Goal: Check status: Check status

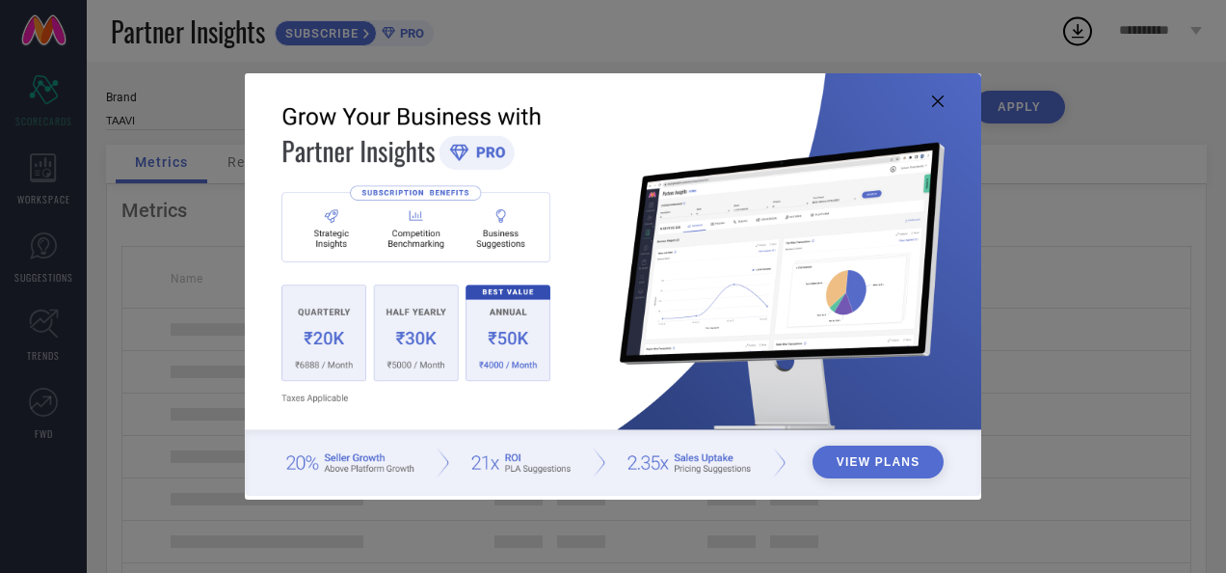
click at [938, 101] on icon at bounding box center [938, 101] width 12 height 12
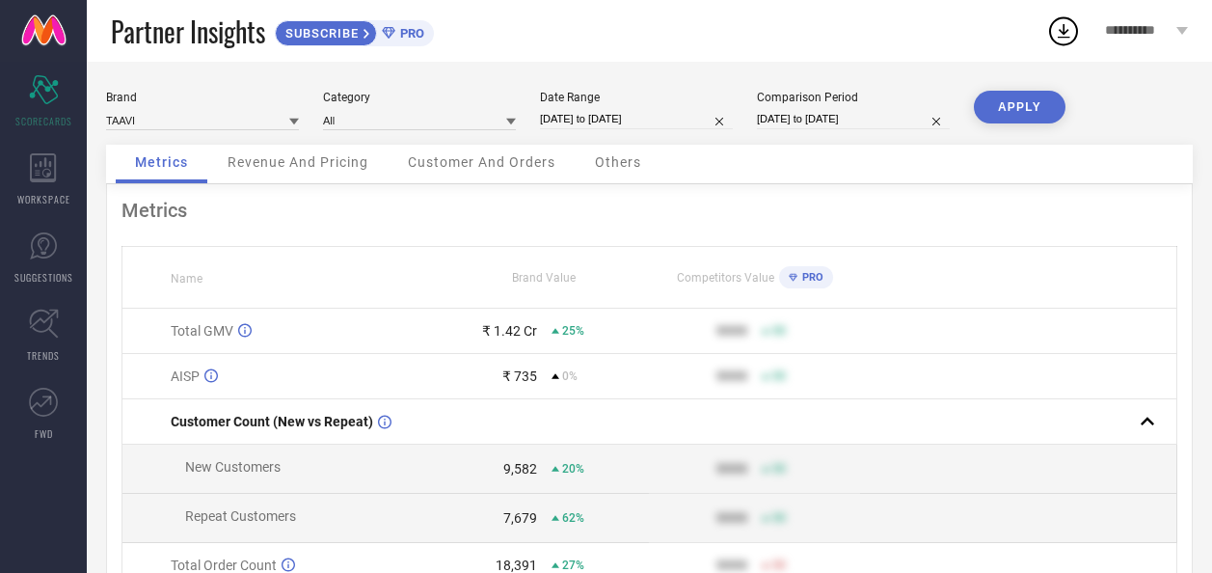
click at [609, 119] on input "[DATE] to [DATE]" at bounding box center [636, 119] width 193 height 20
select select "3"
select select "2025"
select select "4"
select select "2025"
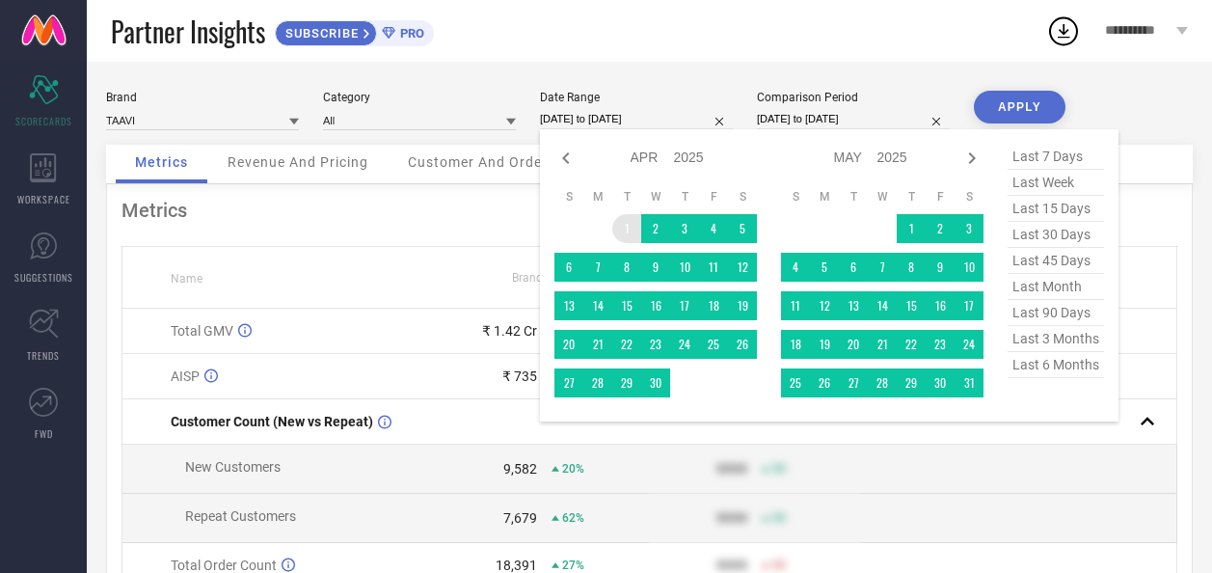
type input "After [DATE]"
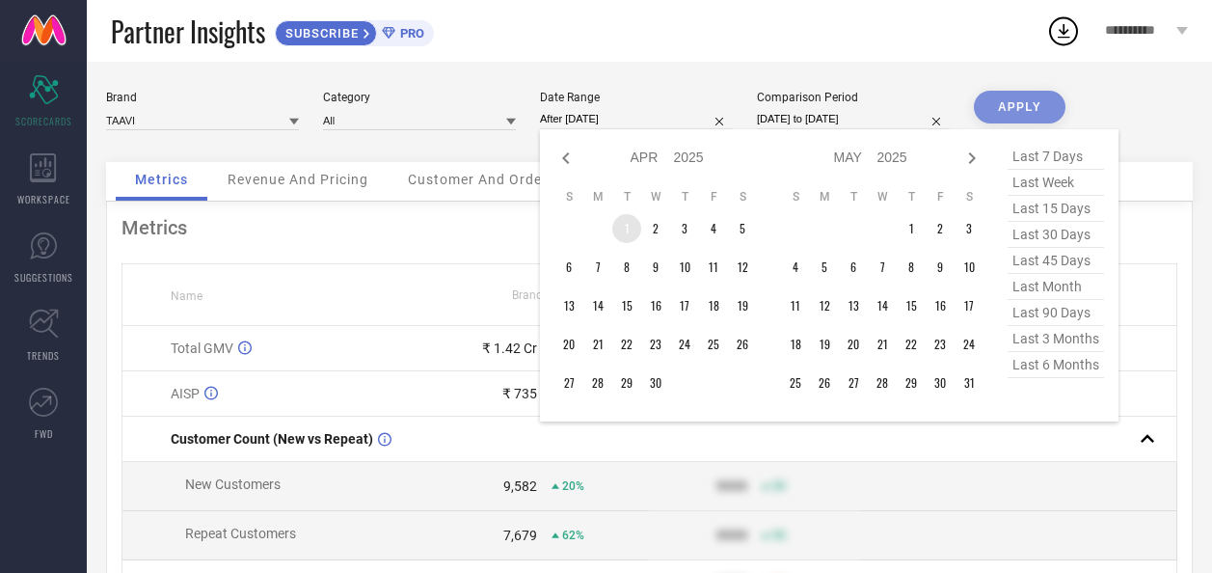
click at [623, 224] on td "1" at bounding box center [626, 228] width 29 height 29
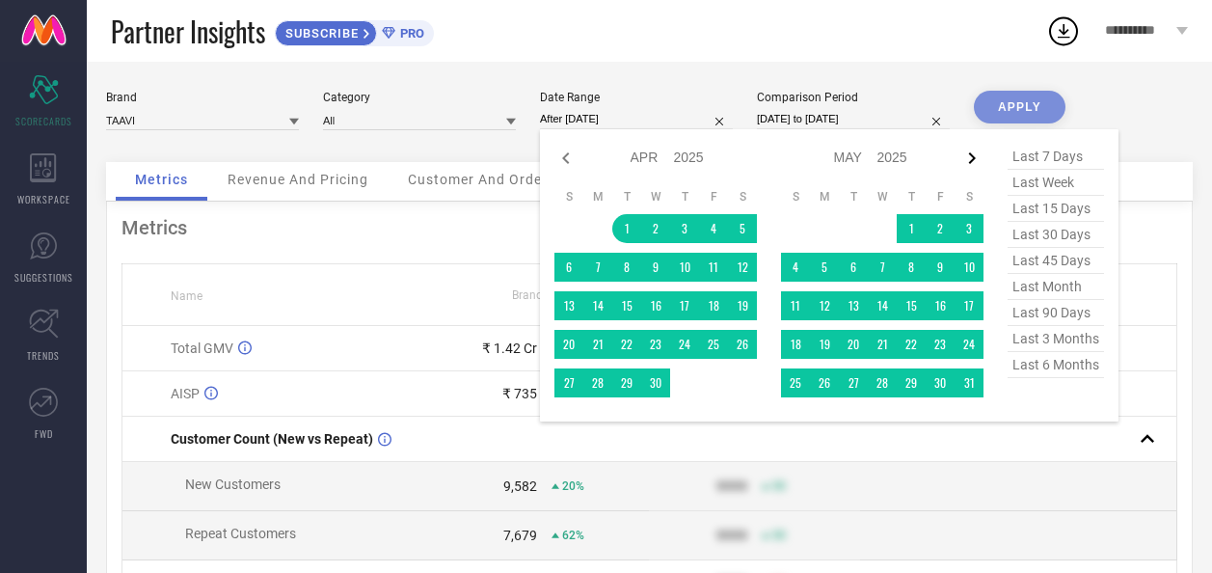
click at [970, 162] on icon at bounding box center [972, 158] width 7 height 12
select select "4"
select select "2025"
select select "5"
select select "2025"
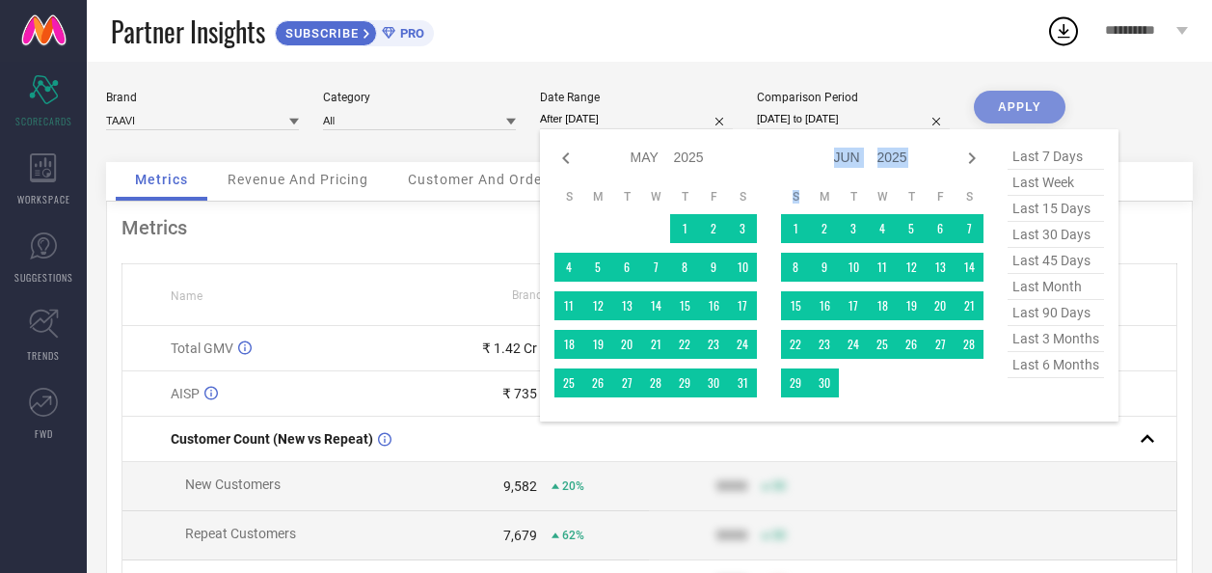
click at [970, 162] on icon at bounding box center [972, 158] width 7 height 12
select select "5"
select select "2025"
select select "6"
select select "2025"
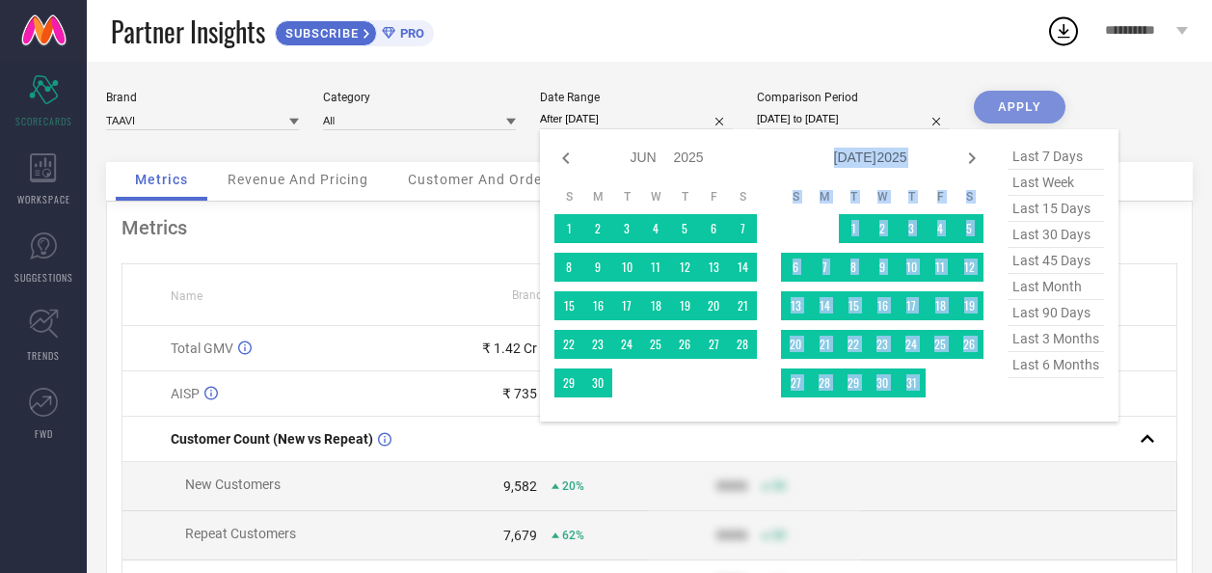
click at [970, 162] on icon at bounding box center [972, 158] width 7 height 12
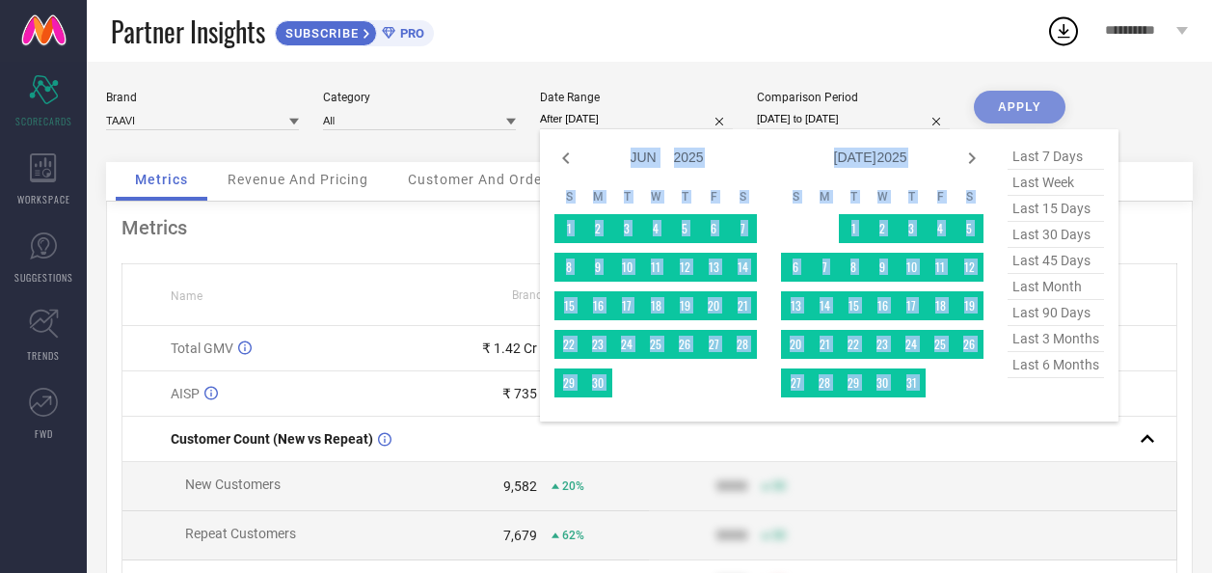
select select "7"
select select "2025"
select select "8"
select select "2025"
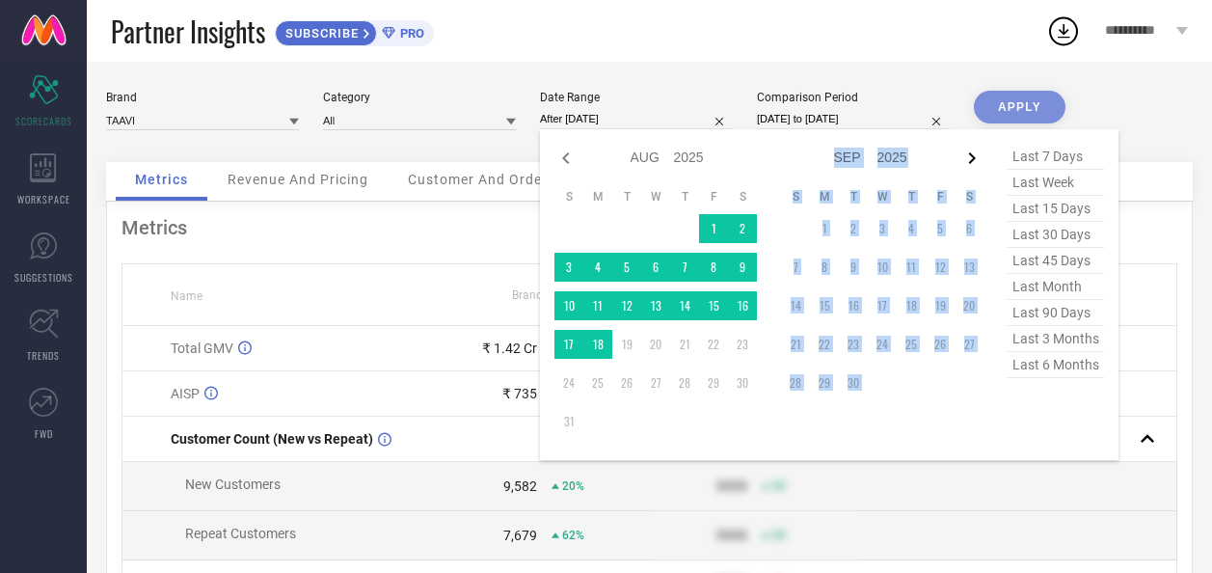
click at [970, 162] on icon at bounding box center [972, 158] width 7 height 12
select select "8"
select select "2025"
select select "9"
select select "2025"
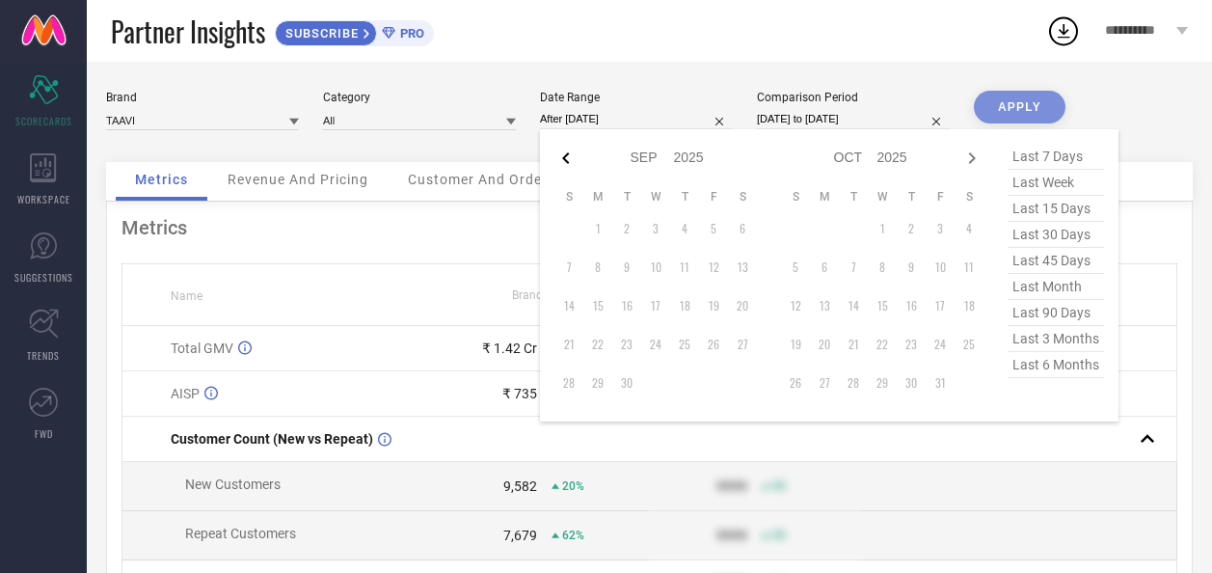
click at [566, 159] on icon at bounding box center [565, 158] width 23 height 23
select select "7"
select select "2025"
select select "8"
select select "2025"
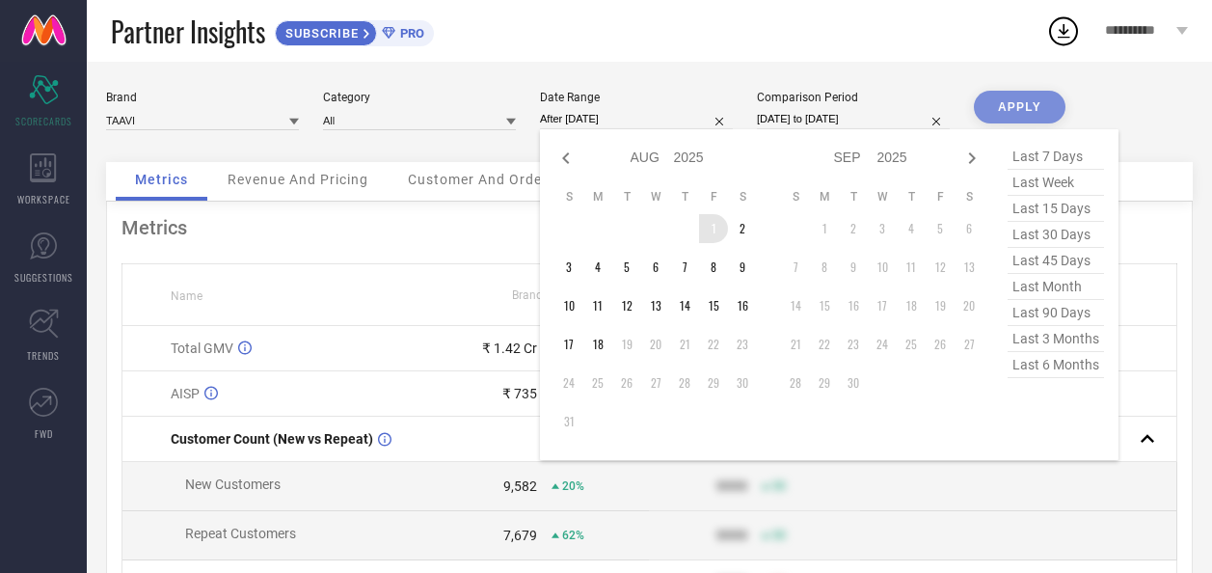
type input "[DATE] to [DATE]"
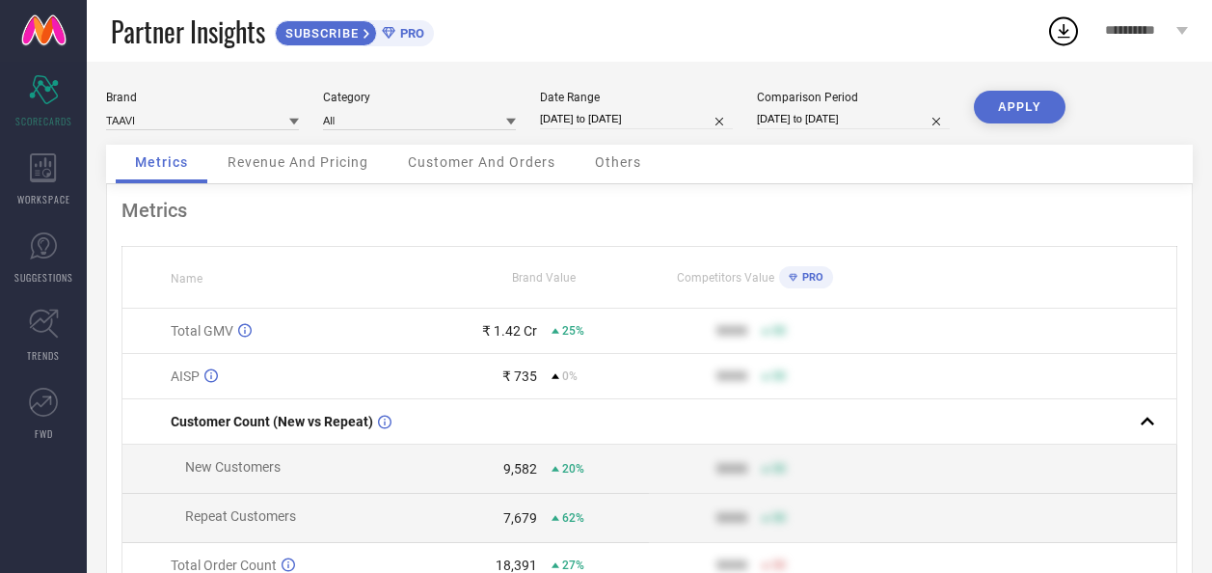
select select "3"
select select "2025"
select select "4"
select select "2025"
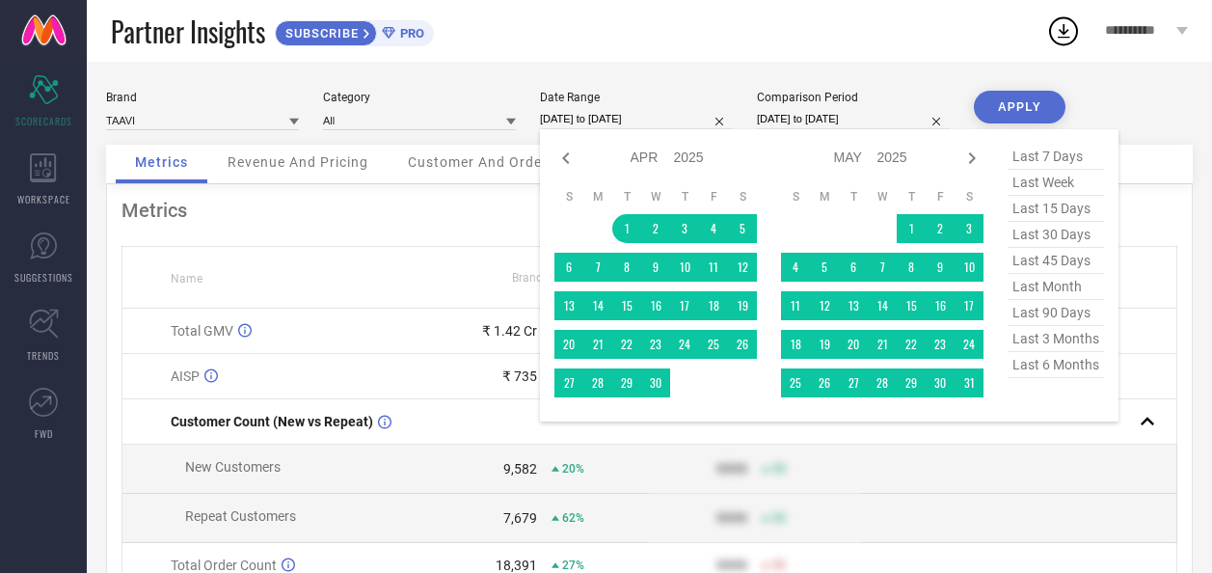
click at [627, 121] on input "[DATE] to [DATE]" at bounding box center [636, 119] width 193 height 20
click at [972, 155] on icon at bounding box center [972, 158] width 7 height 12
select select "4"
select select "2025"
select select "5"
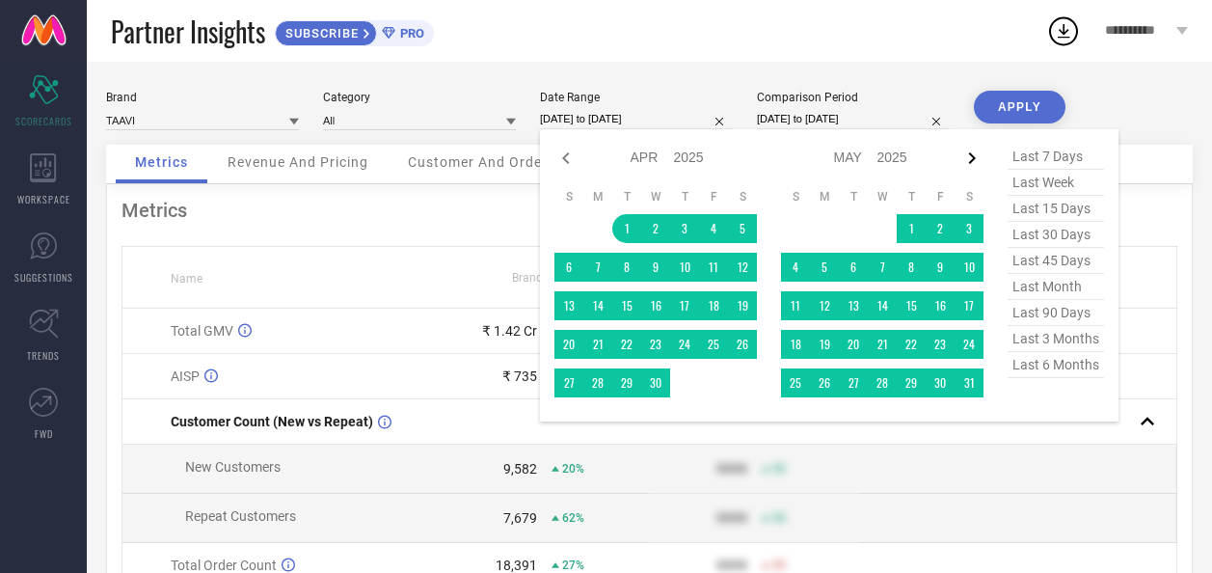
select select "2025"
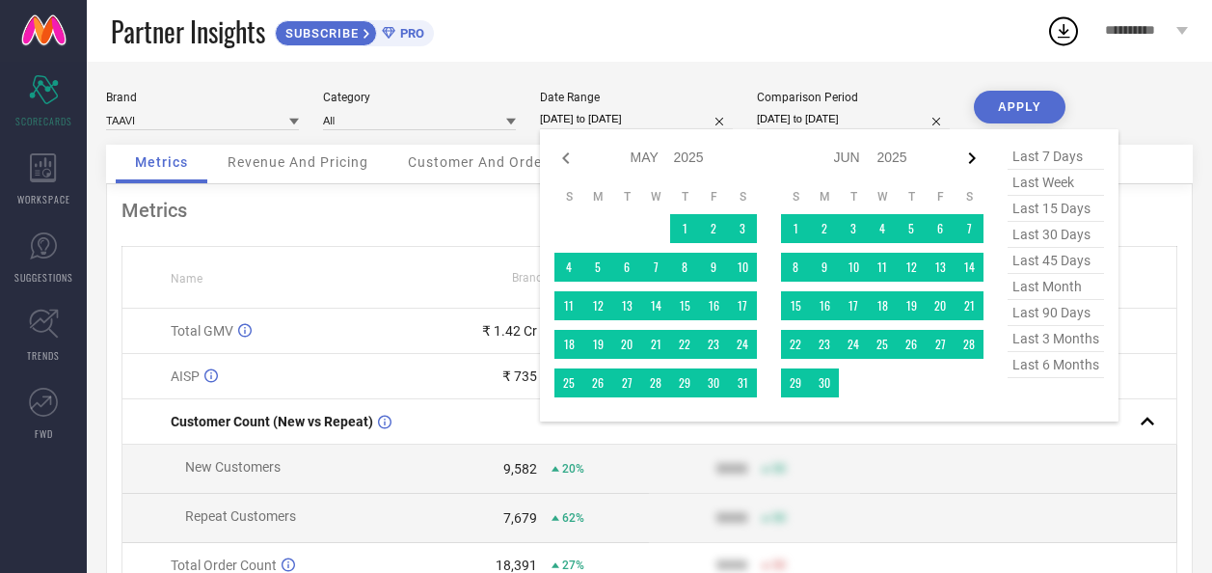
click at [973, 157] on icon at bounding box center [972, 158] width 7 height 12
select select "5"
select select "2025"
select select "6"
select select "2025"
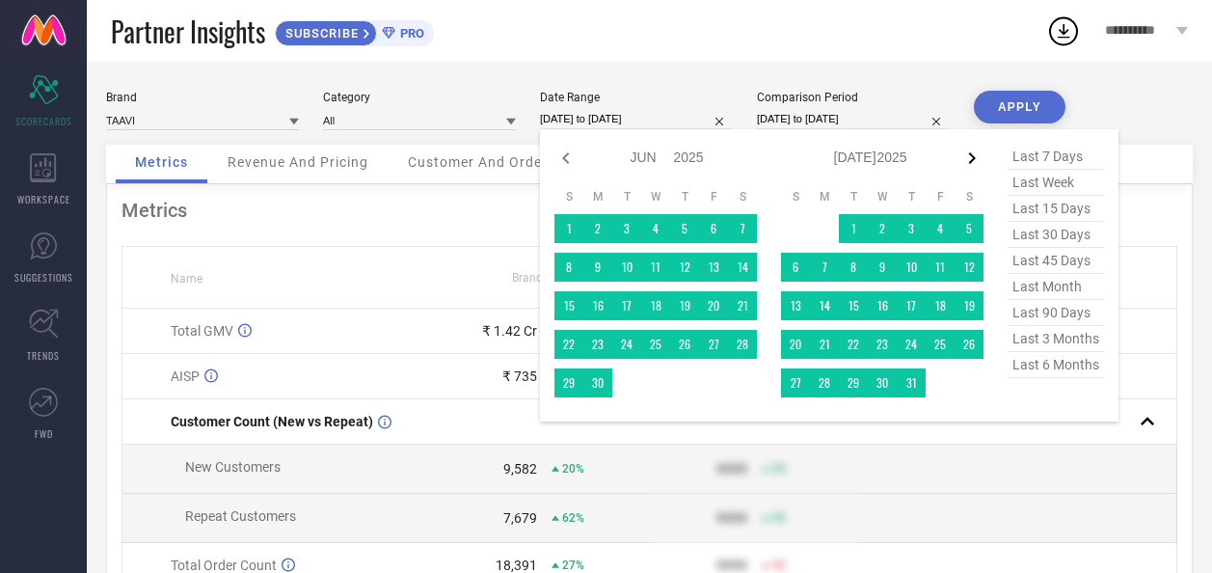
click at [974, 157] on icon at bounding box center [972, 158] width 7 height 12
select select "6"
select select "2025"
select select "7"
select select "2025"
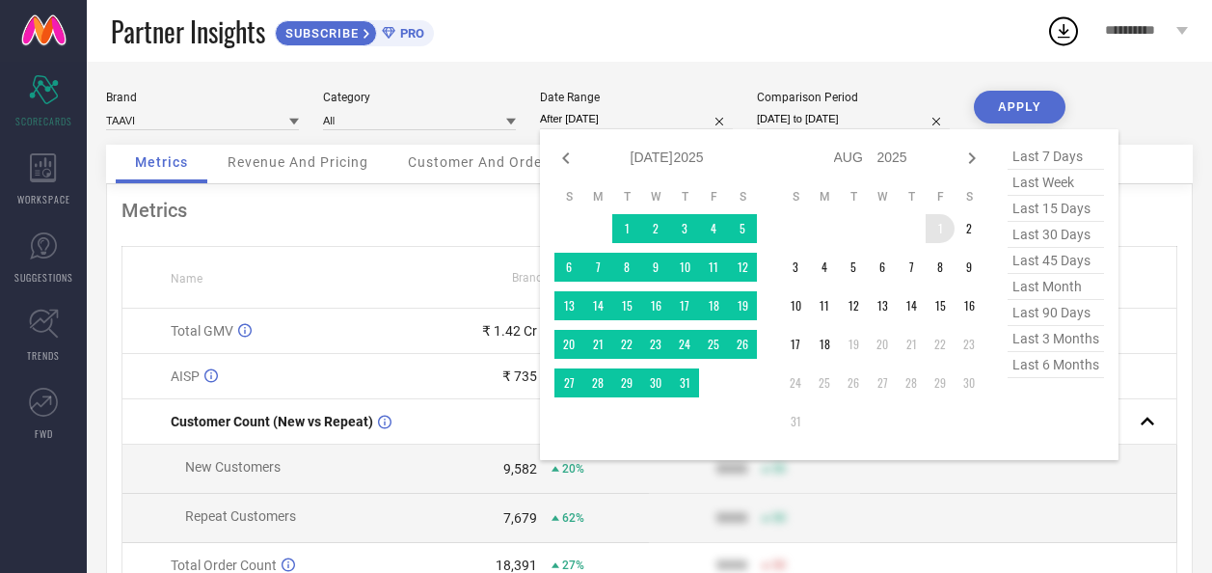
click at [942, 226] on td "1" at bounding box center [940, 228] width 29 height 29
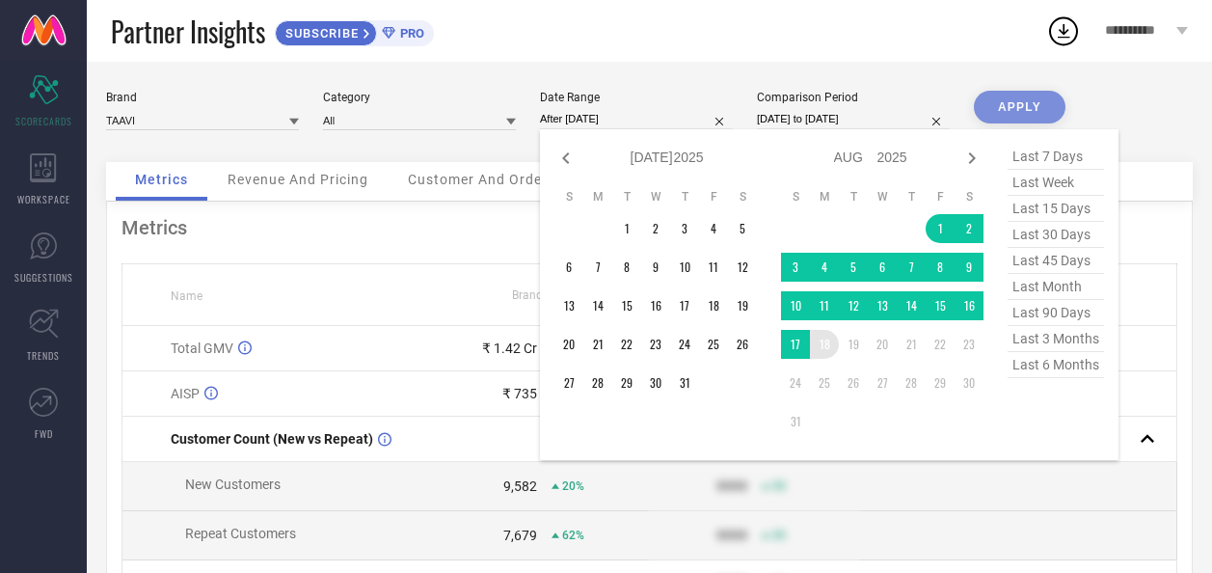
type input "[DATE] to [DATE]"
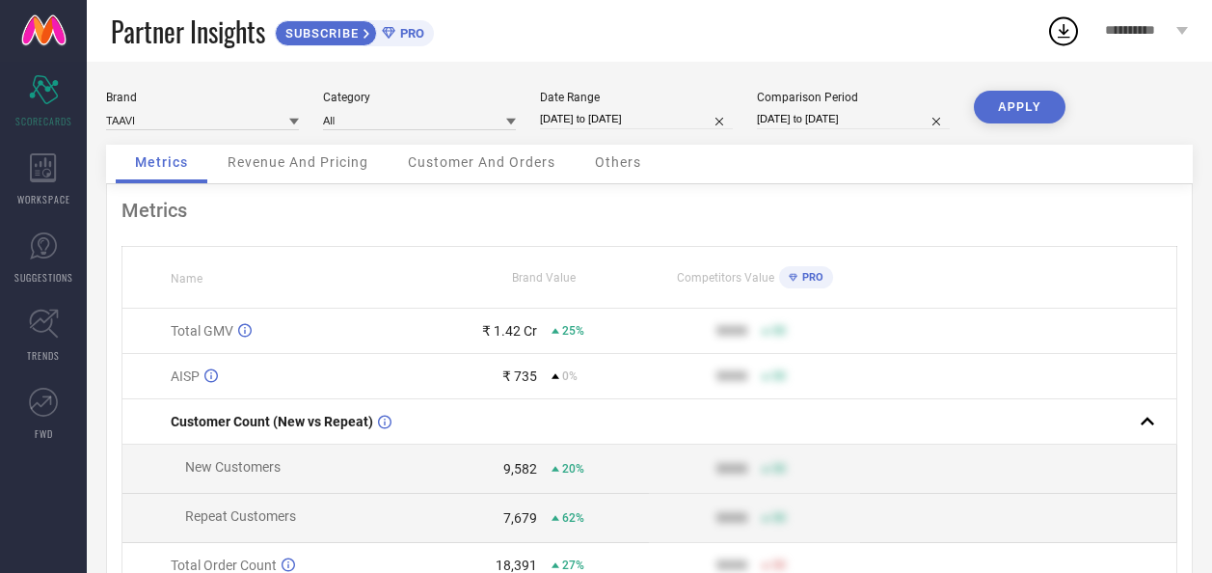
click at [1002, 109] on button "APPLY" at bounding box center [1020, 107] width 92 height 33
click at [646, 112] on input "[DATE] to [DATE]" at bounding box center [636, 119] width 193 height 20
select select "7"
select select "2025"
select select "8"
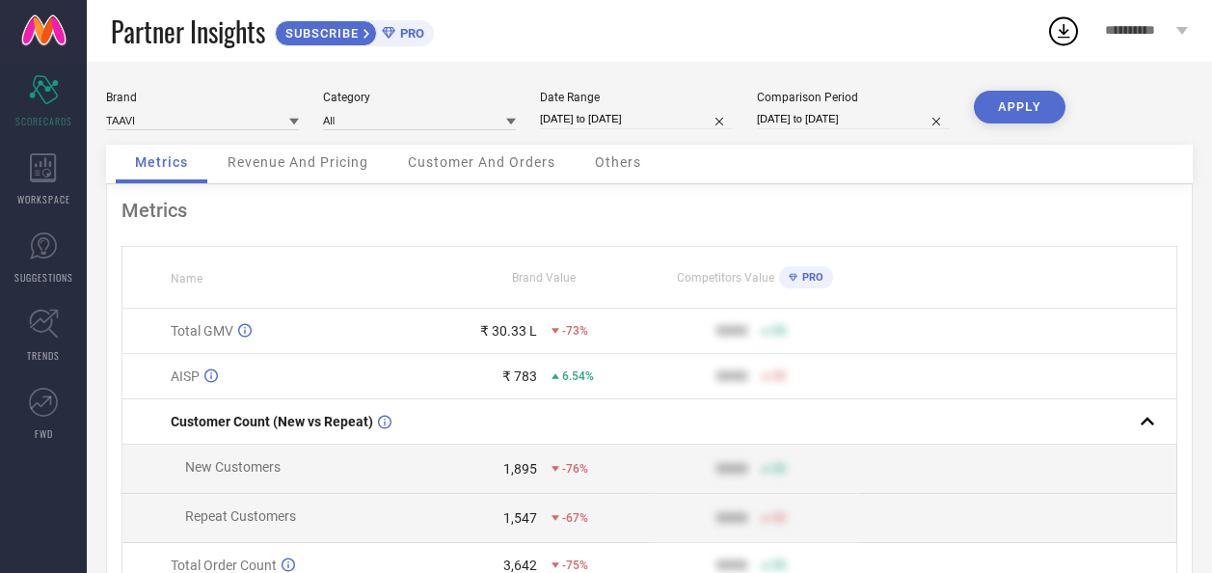
select select "2025"
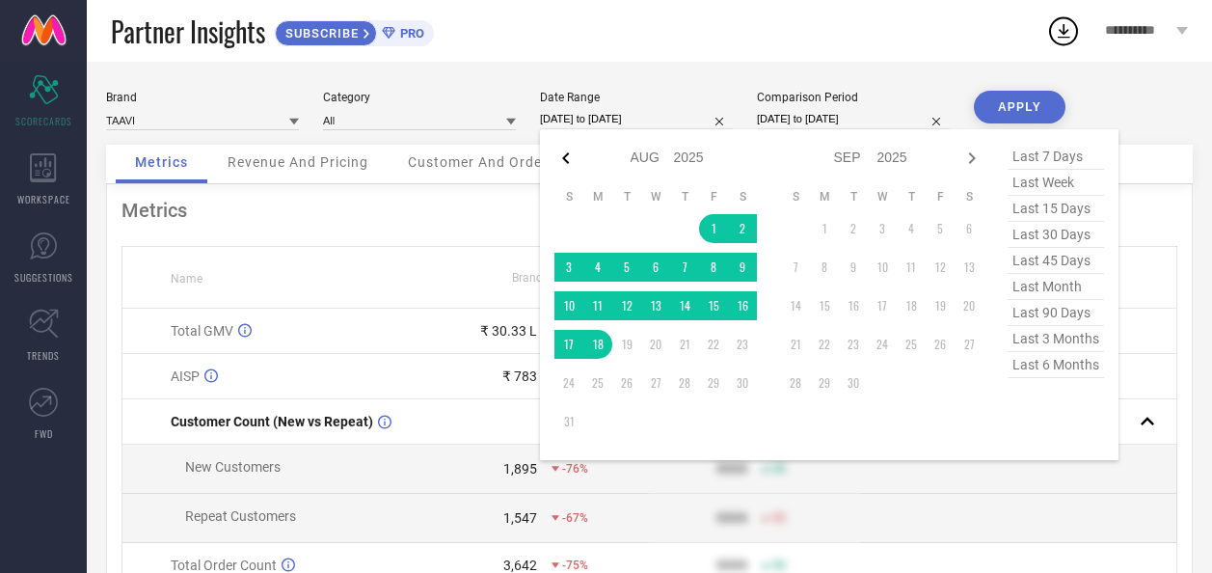
click at [571, 157] on icon at bounding box center [565, 158] width 23 height 23
select select "6"
select select "2025"
select select "7"
select select "2025"
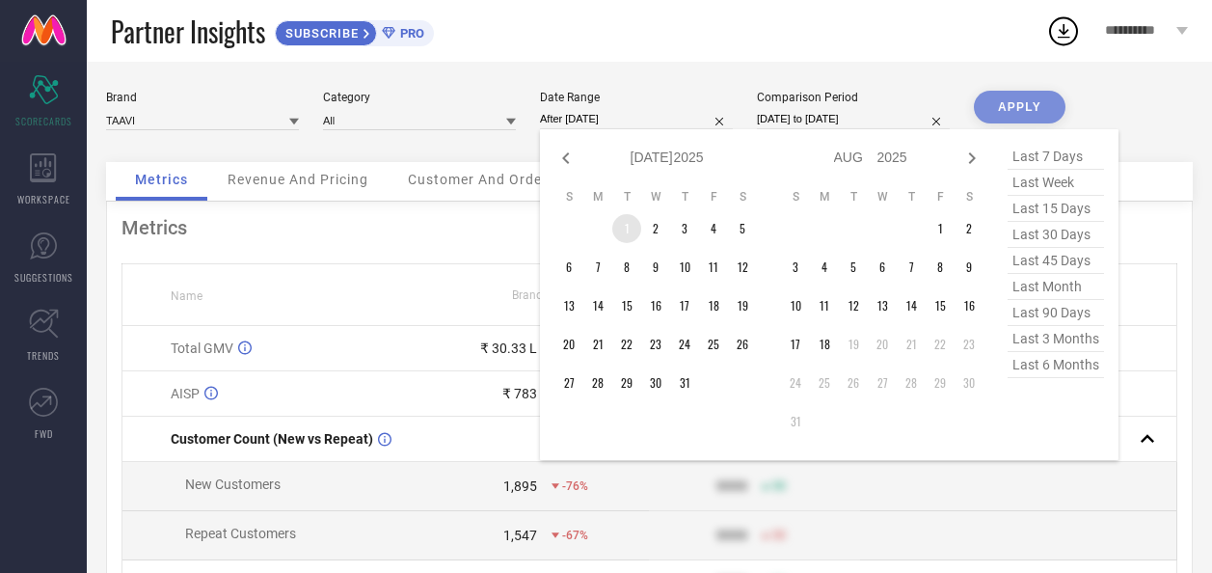
click at [626, 229] on td "1" at bounding box center [626, 228] width 29 height 29
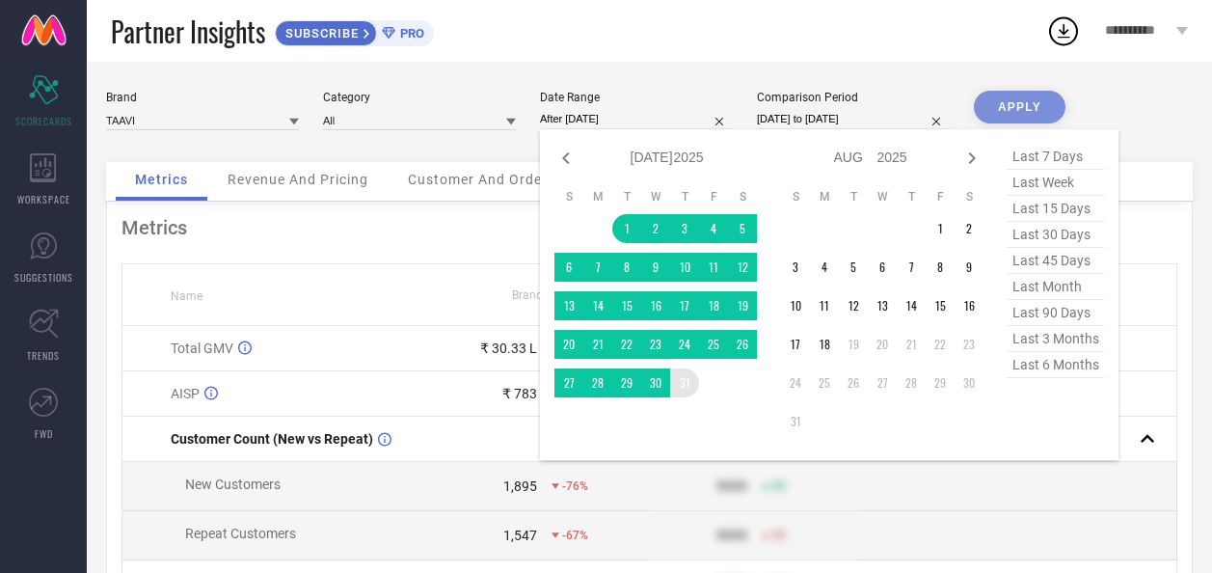
type input "[DATE] to [DATE]"
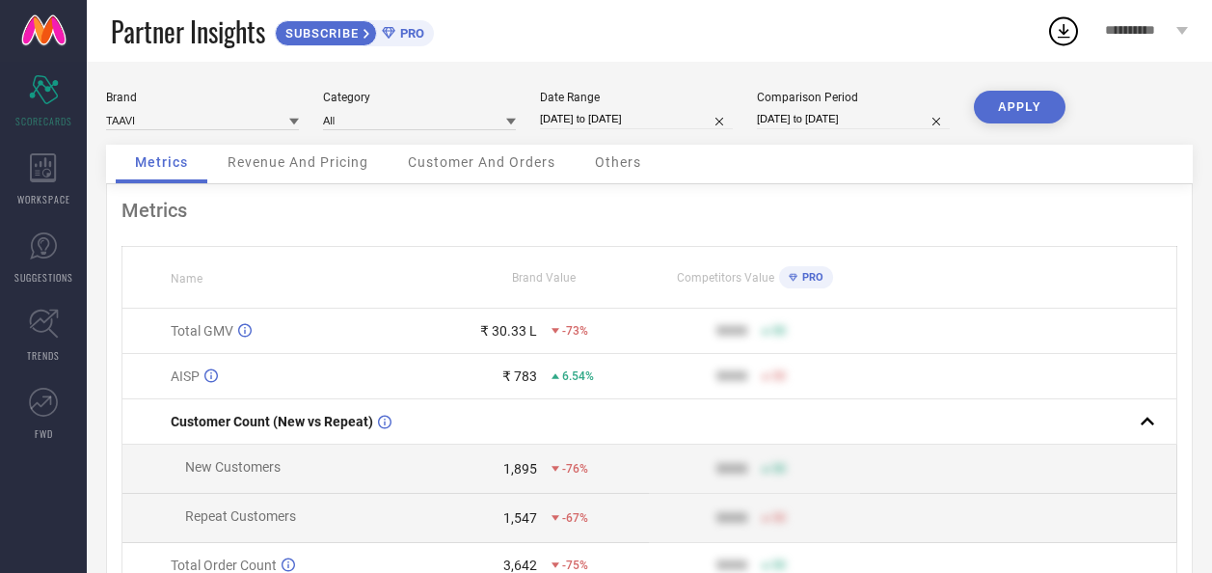
click at [1008, 104] on button "APPLY" at bounding box center [1020, 107] width 92 height 33
click at [622, 113] on input "[DATE] to [DATE]" at bounding box center [636, 119] width 193 height 20
select select "6"
select select "2025"
select select "7"
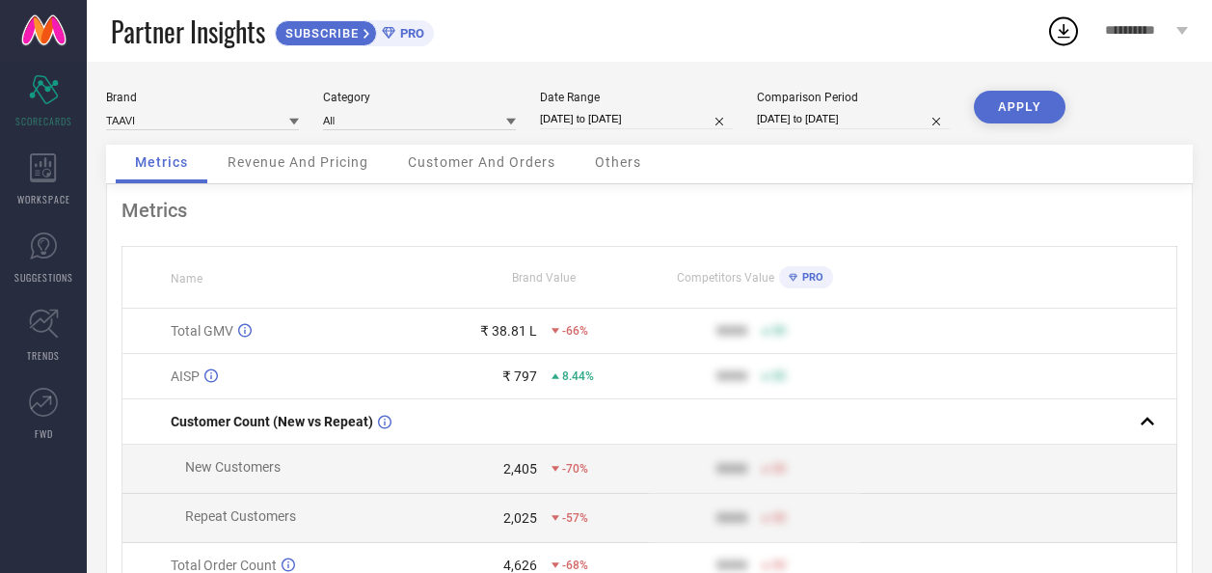
select select "2025"
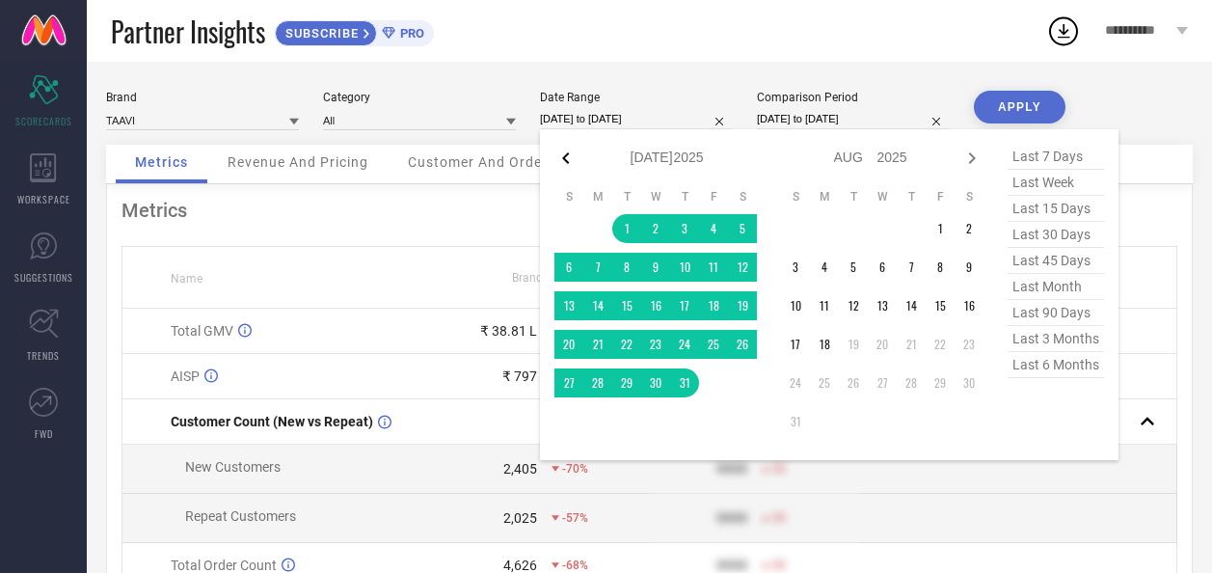
click at [562, 150] on icon at bounding box center [565, 158] width 23 height 23
select select "5"
select select "2025"
select select "6"
select select "2025"
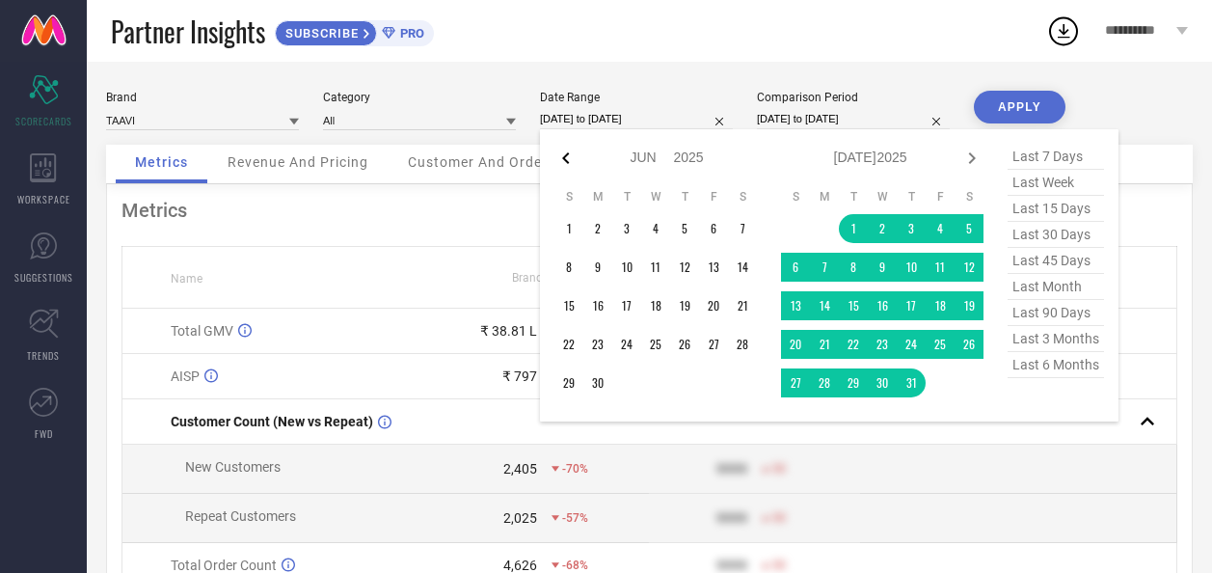
click at [562, 157] on icon at bounding box center [565, 158] width 23 height 23
select select "4"
select select "2025"
select select "5"
select select "2025"
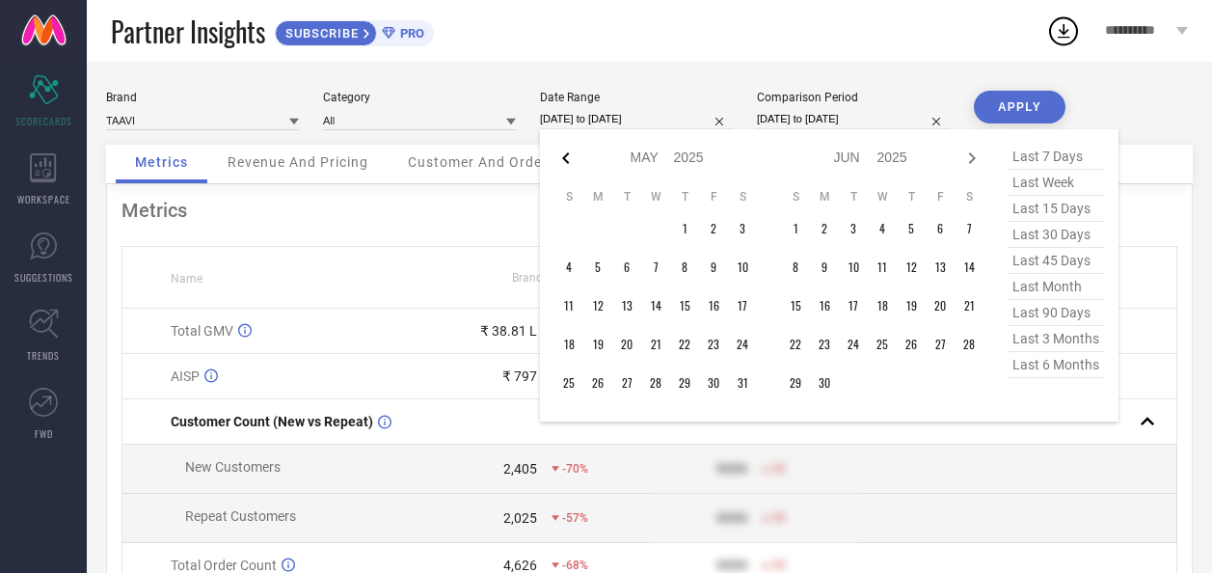
click at [568, 155] on icon at bounding box center [565, 158] width 23 height 23
select select "3"
select select "2025"
select select "4"
select select "2025"
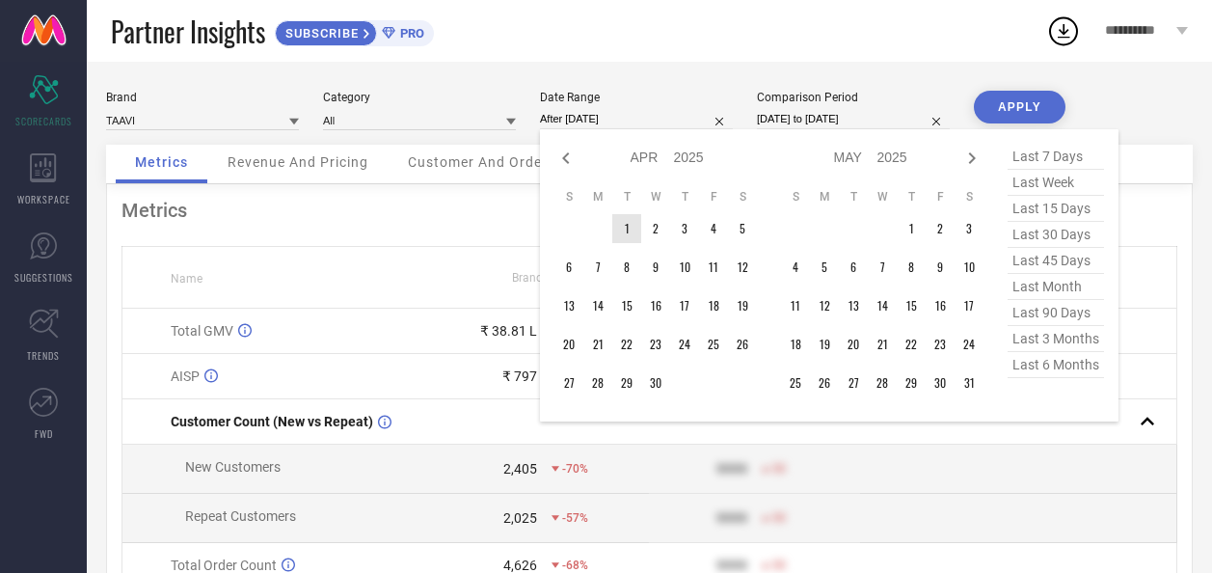
click at [629, 227] on td "1" at bounding box center [626, 228] width 29 height 29
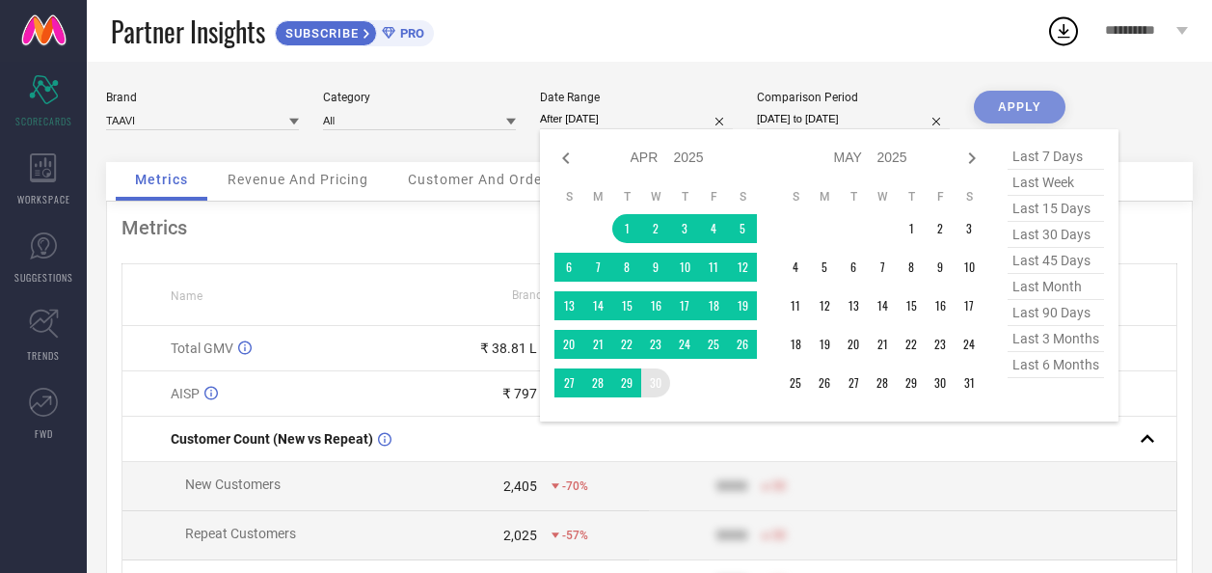
type input "[DATE] to [DATE]"
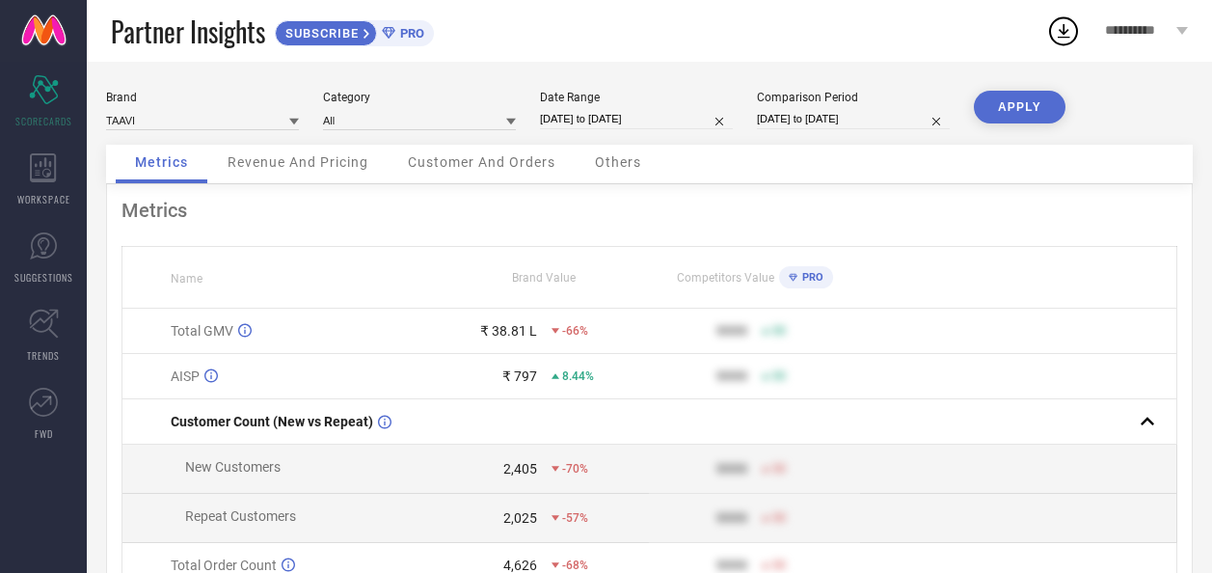
click at [1000, 94] on button "APPLY" at bounding box center [1020, 107] width 92 height 33
click at [626, 122] on input "[DATE] to [DATE]" at bounding box center [636, 119] width 193 height 20
select select "3"
select select "2025"
select select "4"
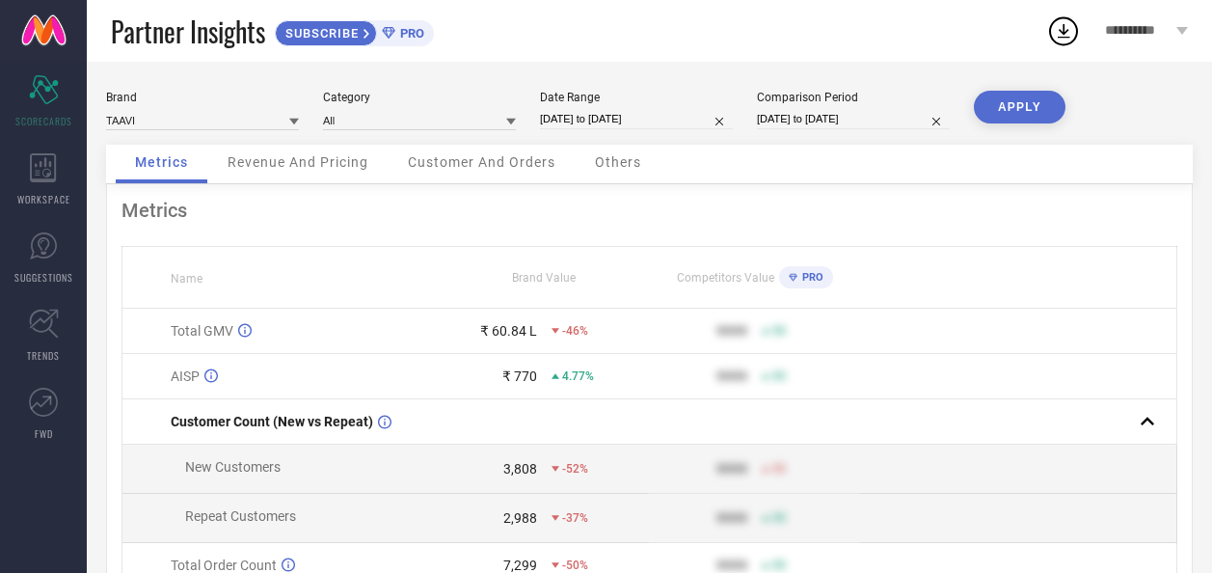
select select "2025"
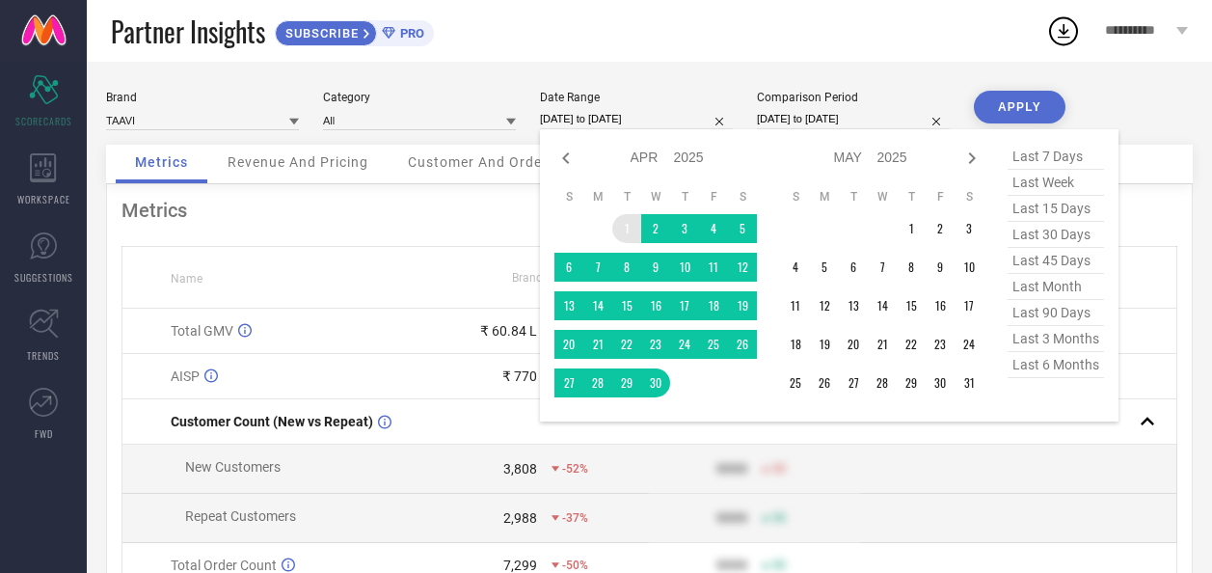
type input "After [DATE]"
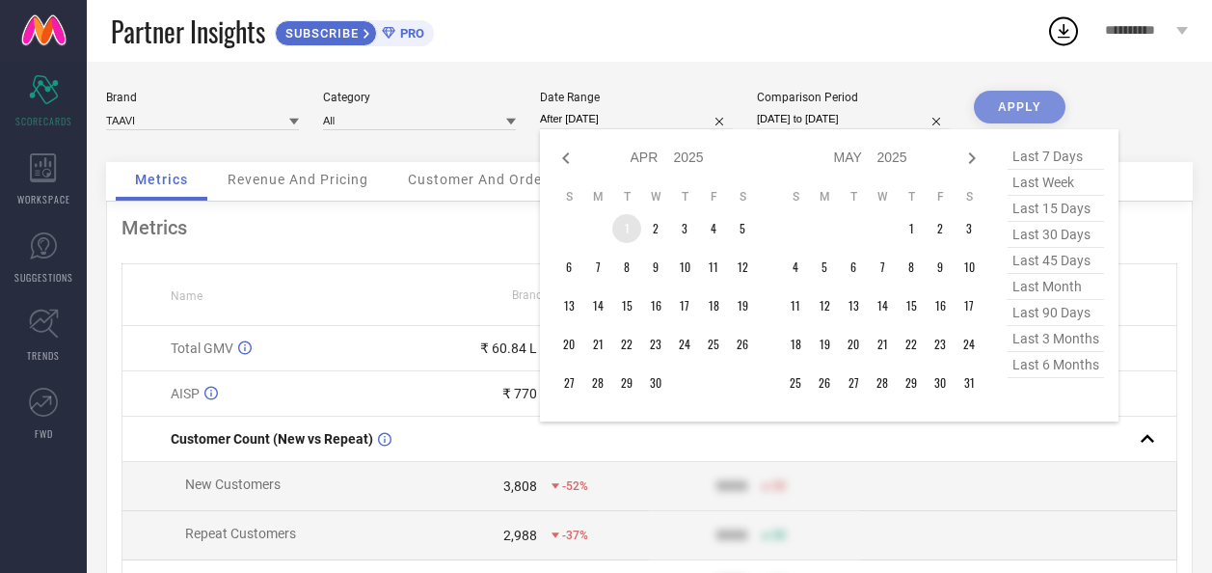
click at [630, 231] on td "1" at bounding box center [626, 228] width 29 height 29
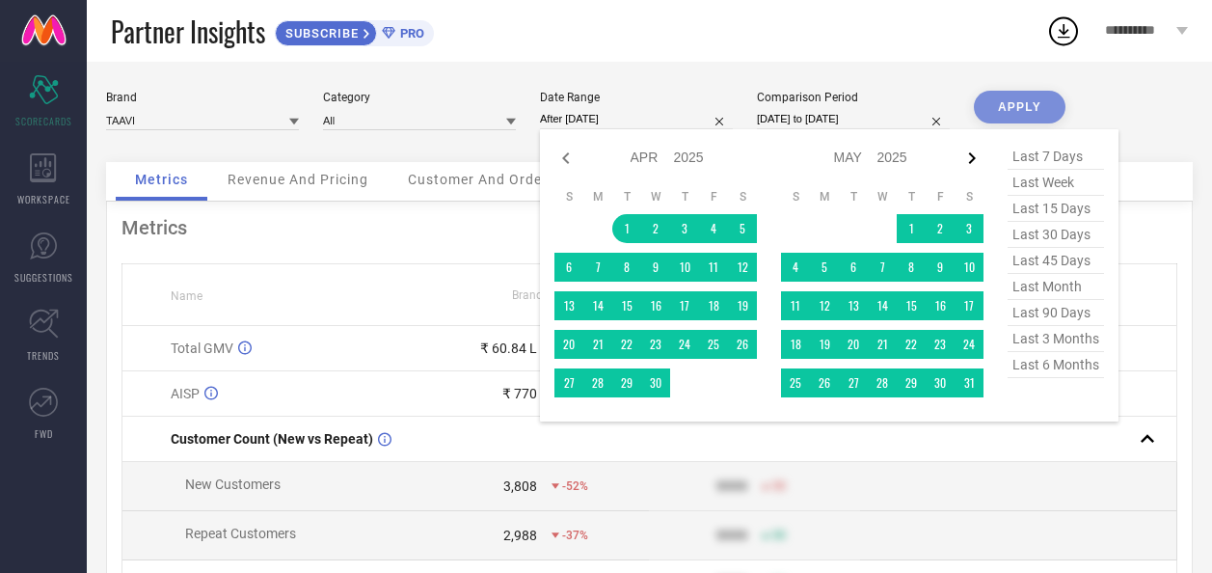
click at [974, 156] on icon at bounding box center [971, 158] width 23 height 23
select select "4"
select select "2025"
select select "5"
select select "2025"
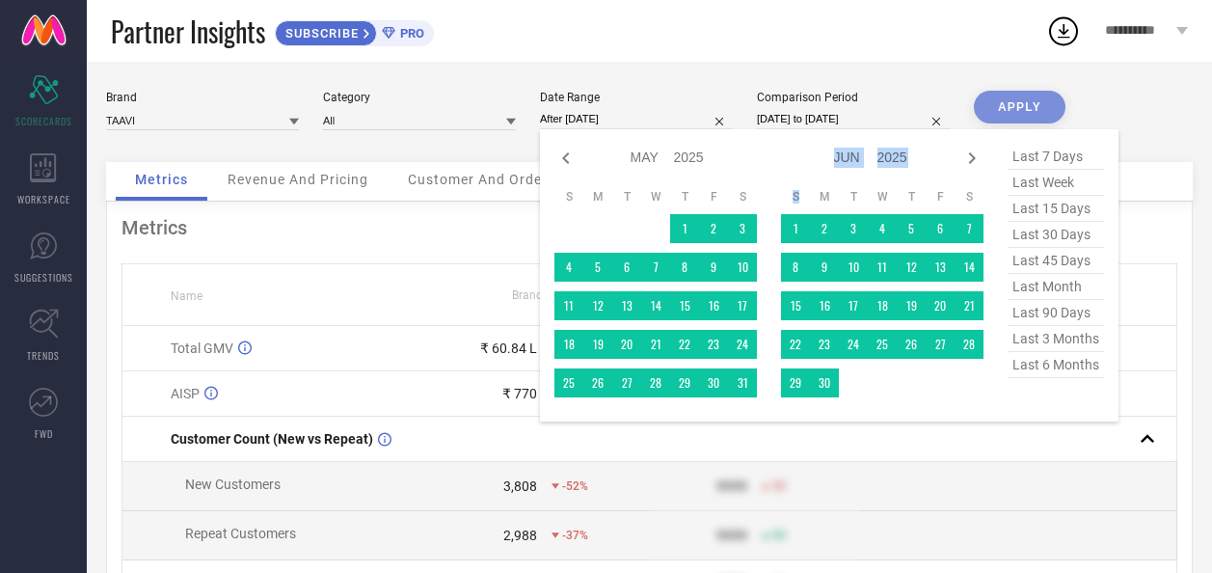
click at [974, 156] on icon at bounding box center [971, 158] width 23 height 23
select select "5"
select select "2025"
select select "6"
select select "2025"
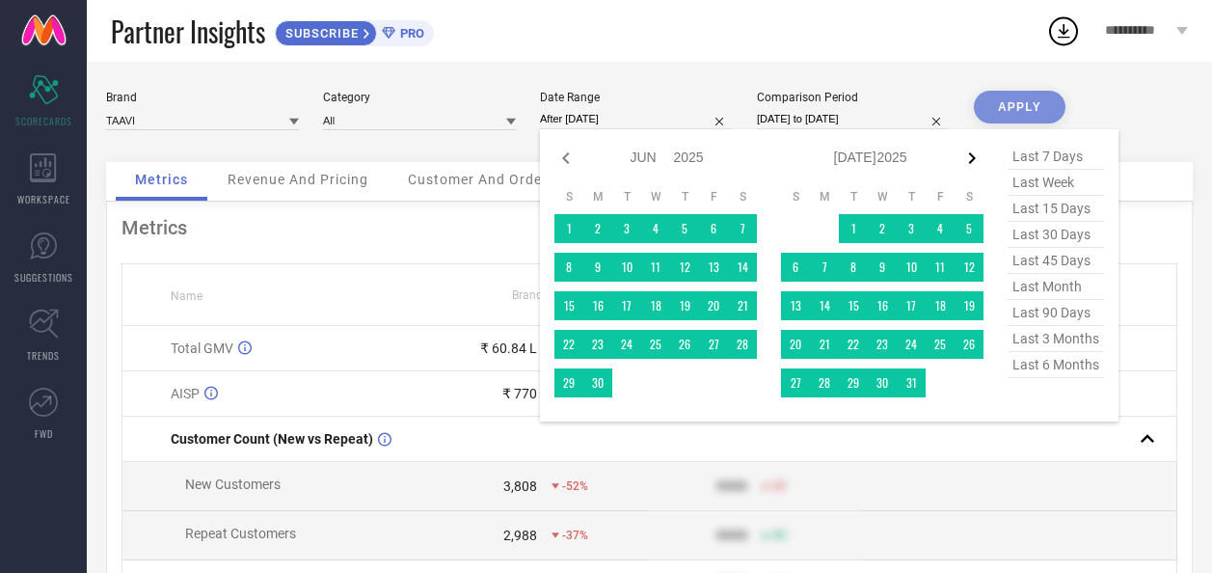
click at [975, 160] on icon at bounding box center [971, 158] width 23 height 23
select select "6"
select select "2025"
select select "7"
select select "2025"
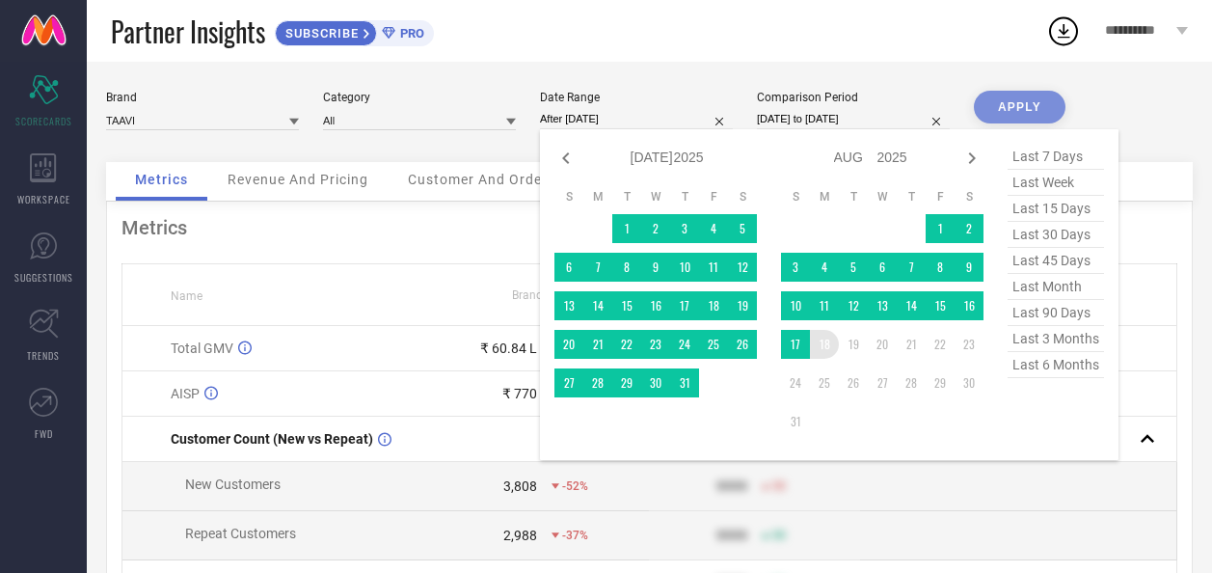
type input "[DATE] to [DATE]"
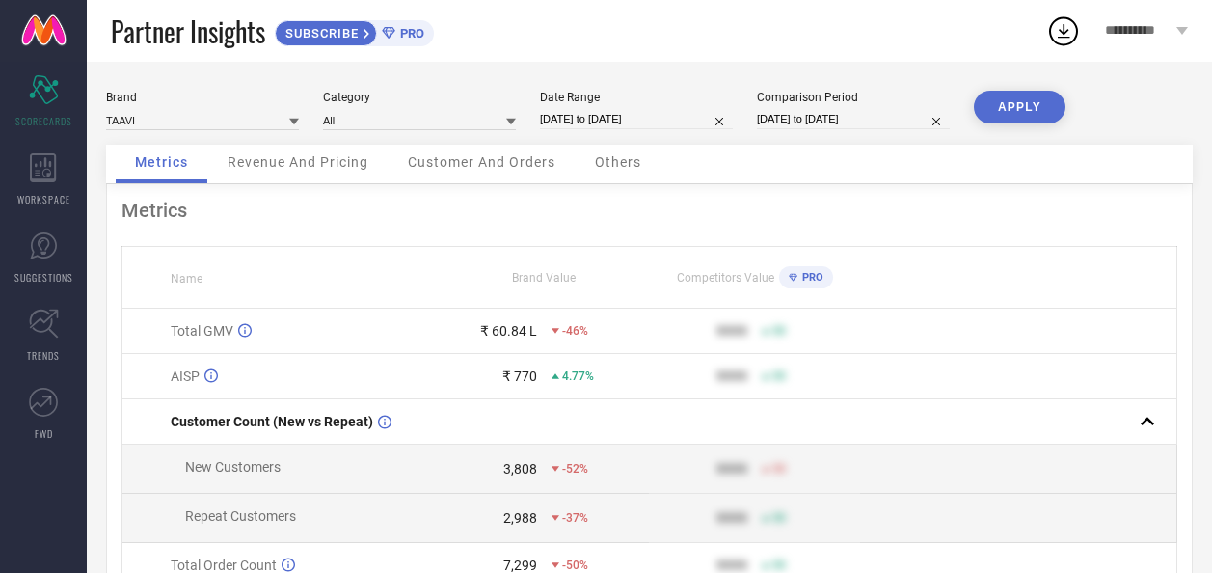
click at [1029, 96] on button "APPLY" at bounding box center [1020, 107] width 92 height 33
click at [274, 162] on span "Revenue And Pricing" at bounding box center [298, 161] width 141 height 15
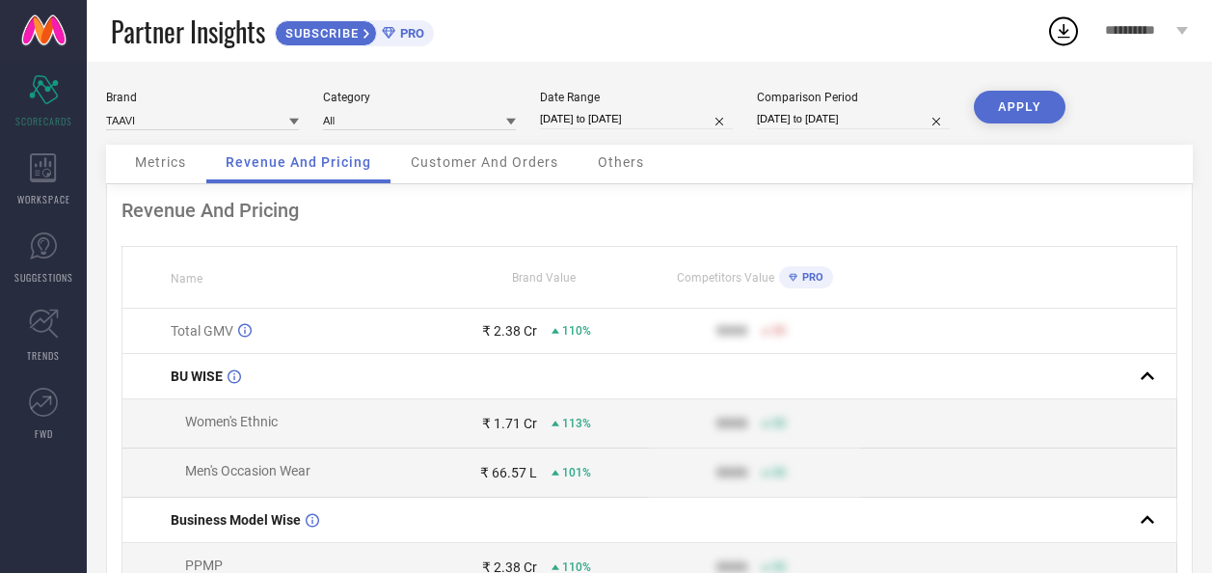
click at [515, 170] on span "Customer And Orders" at bounding box center [485, 161] width 148 height 15
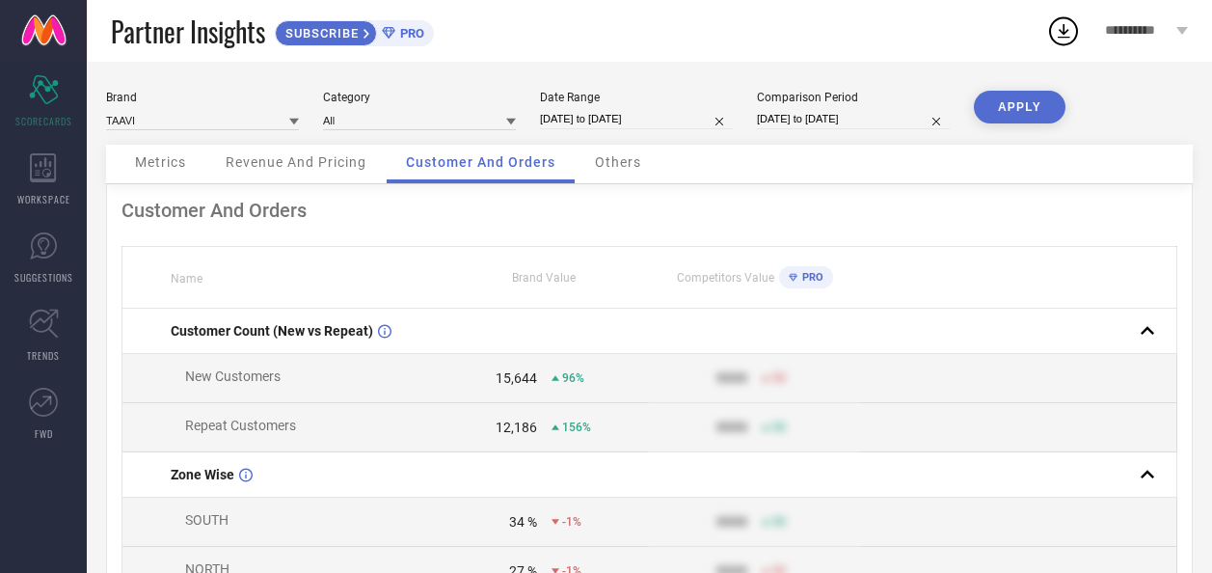
click at [631, 170] on span "Others" at bounding box center [618, 161] width 46 height 15
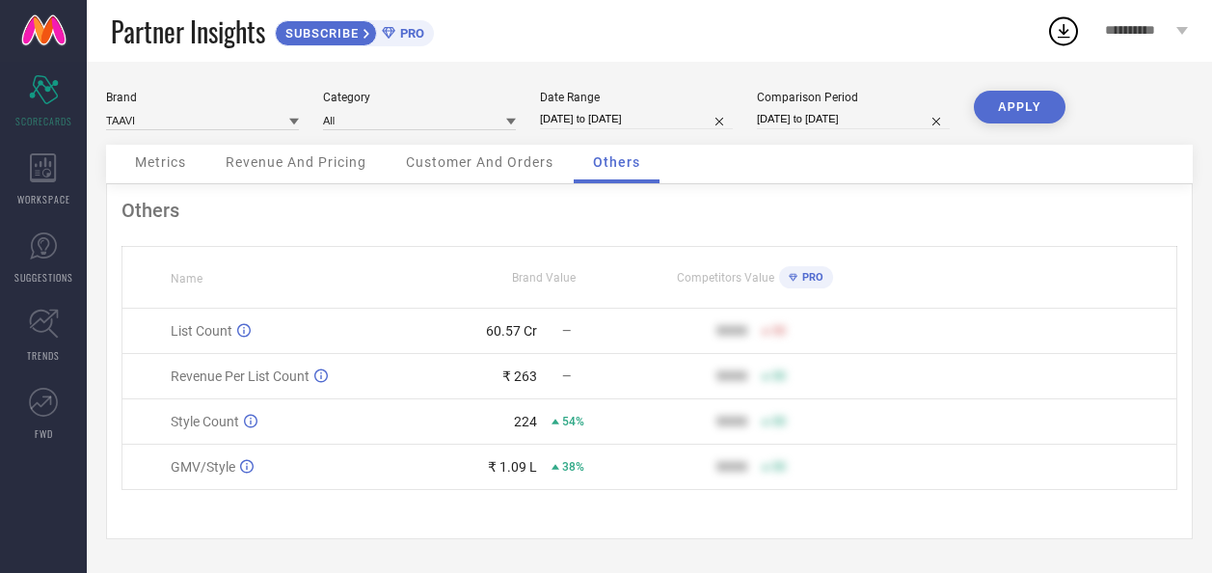
click at [456, 153] on div "Customer And Orders" at bounding box center [480, 164] width 186 height 39
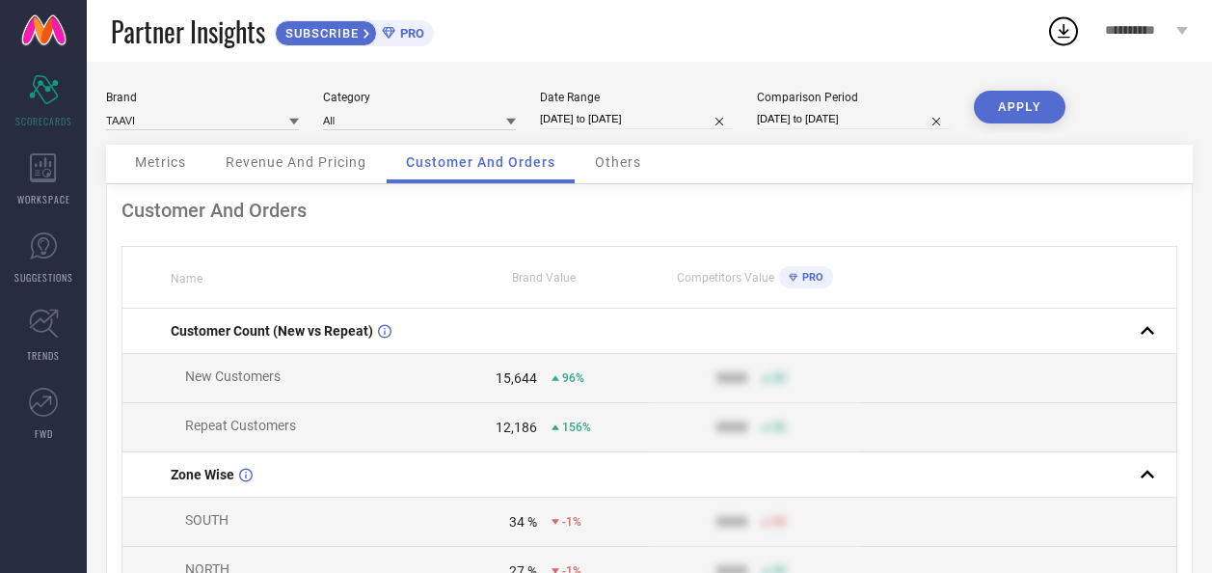
click at [317, 170] on span "Revenue And Pricing" at bounding box center [296, 161] width 141 height 15
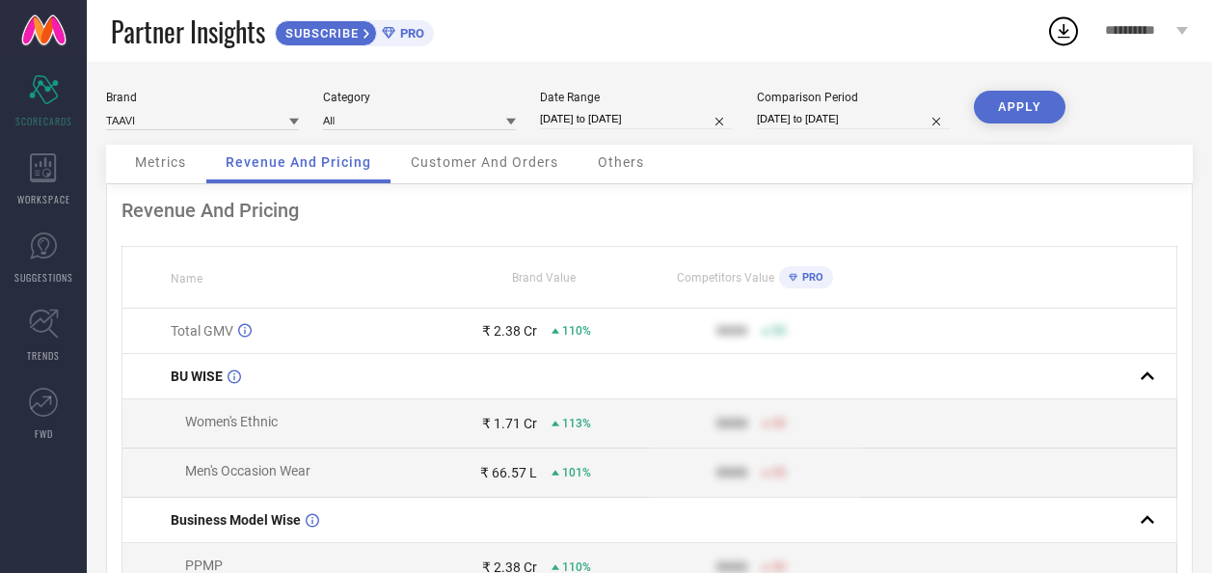
click at [602, 149] on div "Others" at bounding box center [621, 164] width 85 height 39
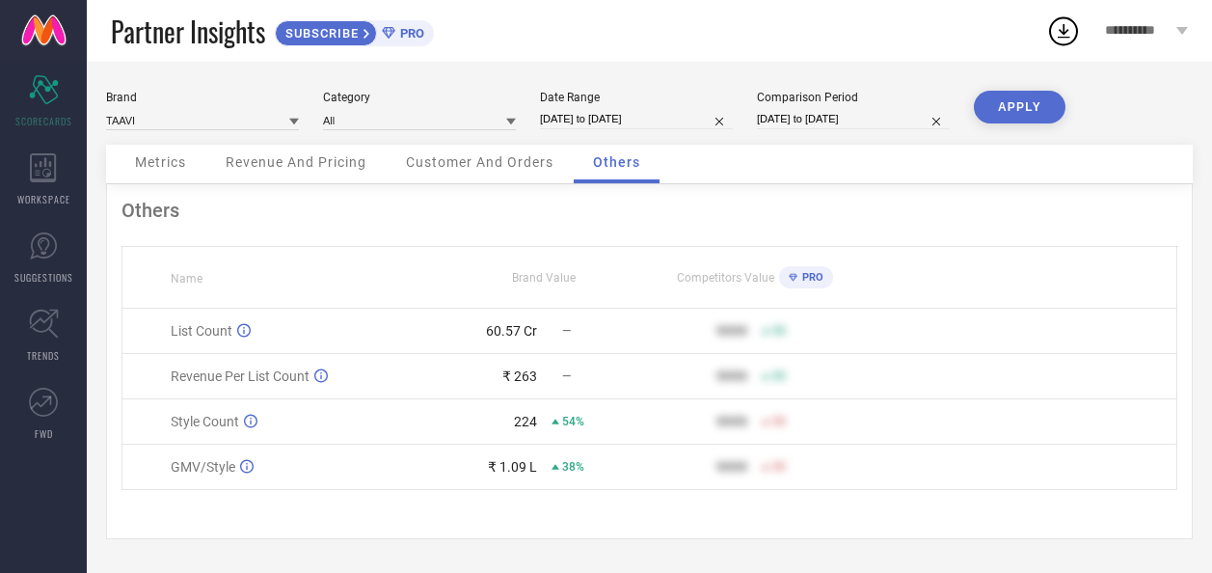
click at [183, 166] on span "Metrics" at bounding box center [160, 161] width 51 height 15
